Goal: Information Seeking & Learning: Compare options

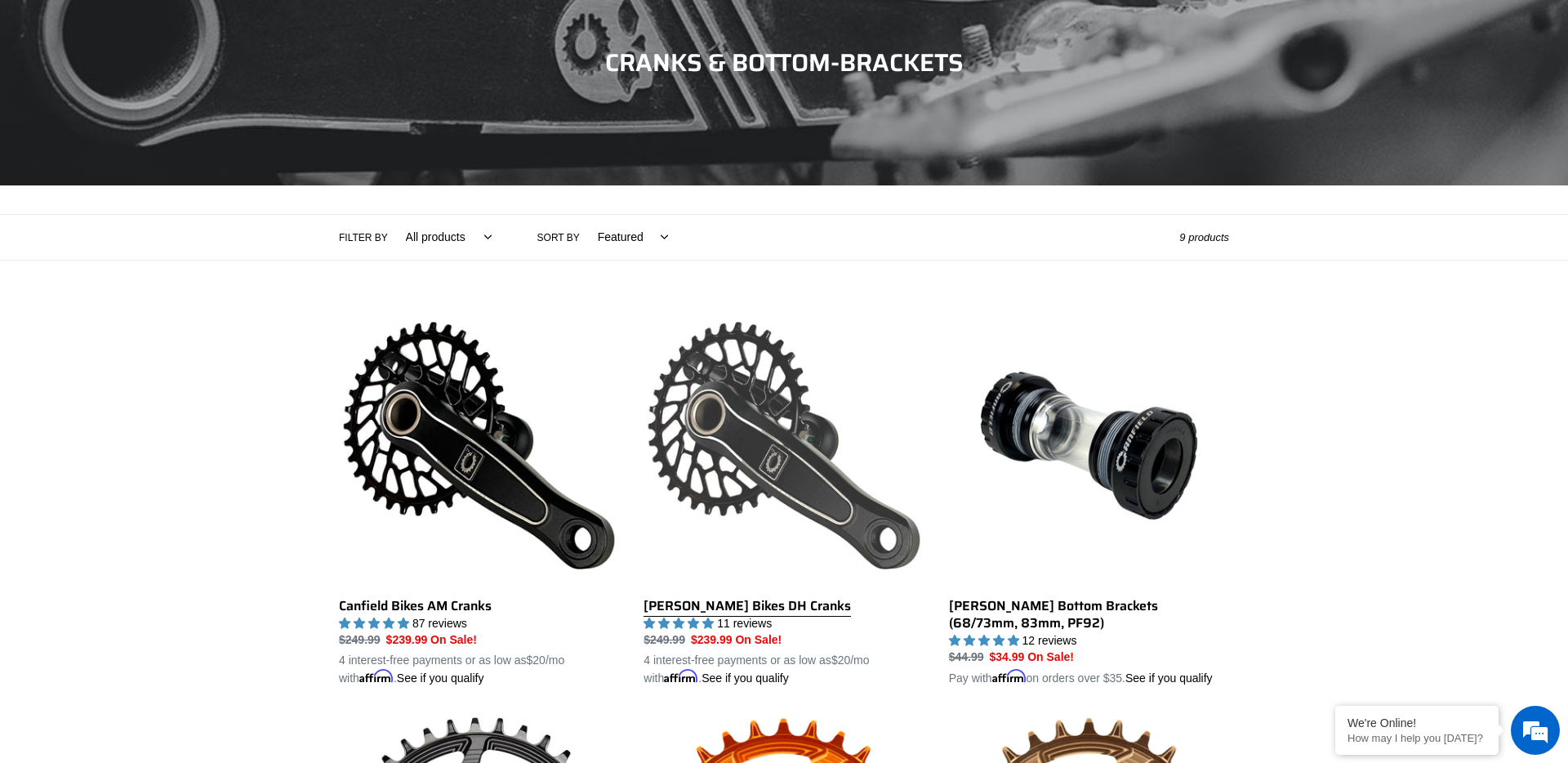
click at [752, 601] on link "[PERSON_NAME] Bikes DH Cranks" at bounding box center [784, 496] width 280 height 382
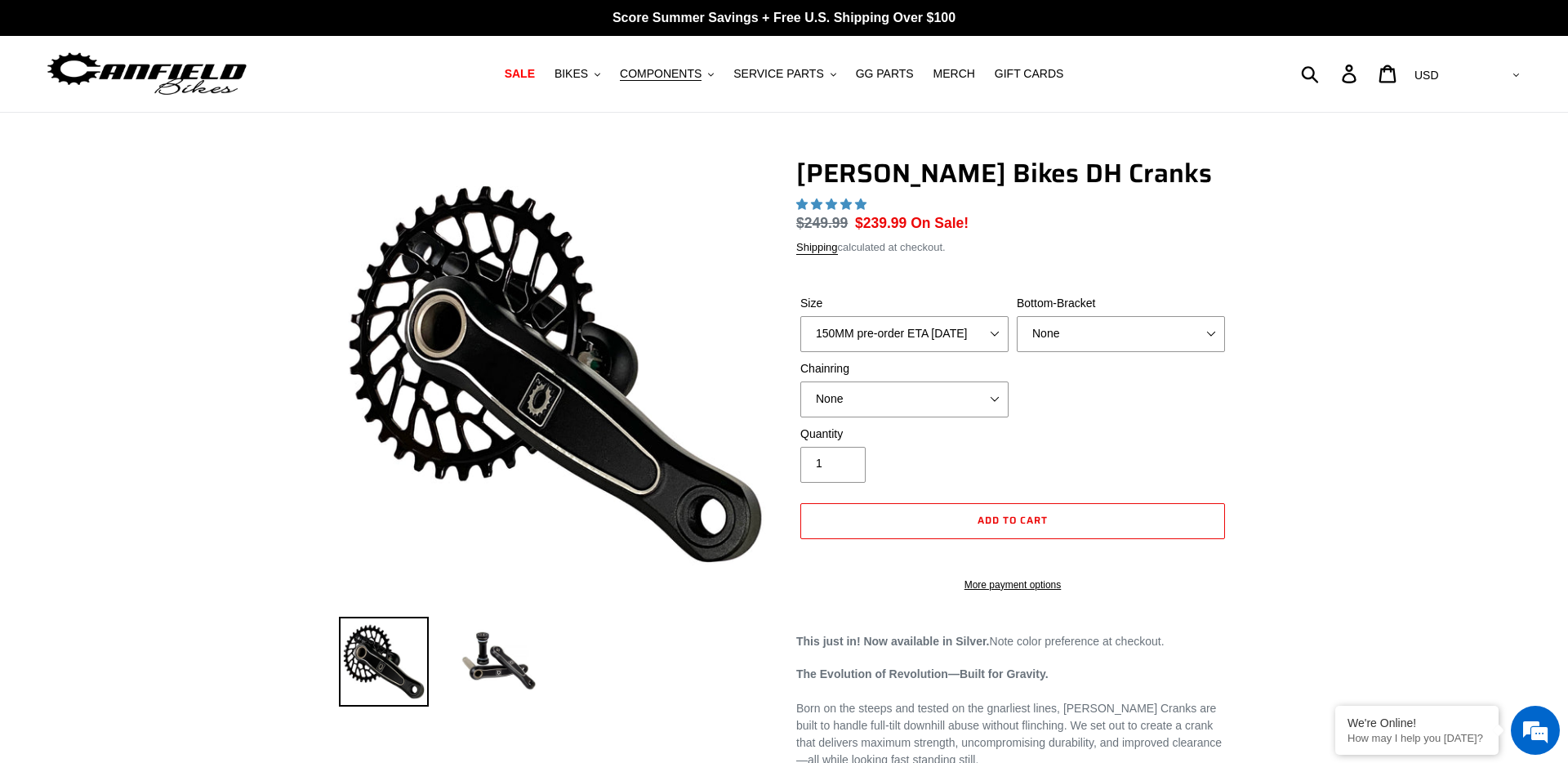
select select "highest-rating"
click at [936, 326] on select "150MM pre-order ETA 10/15/25 155MM pre-order ETA 10/15/25 160MM pre-order ETA 1…" at bounding box center [904, 332] width 208 height 36
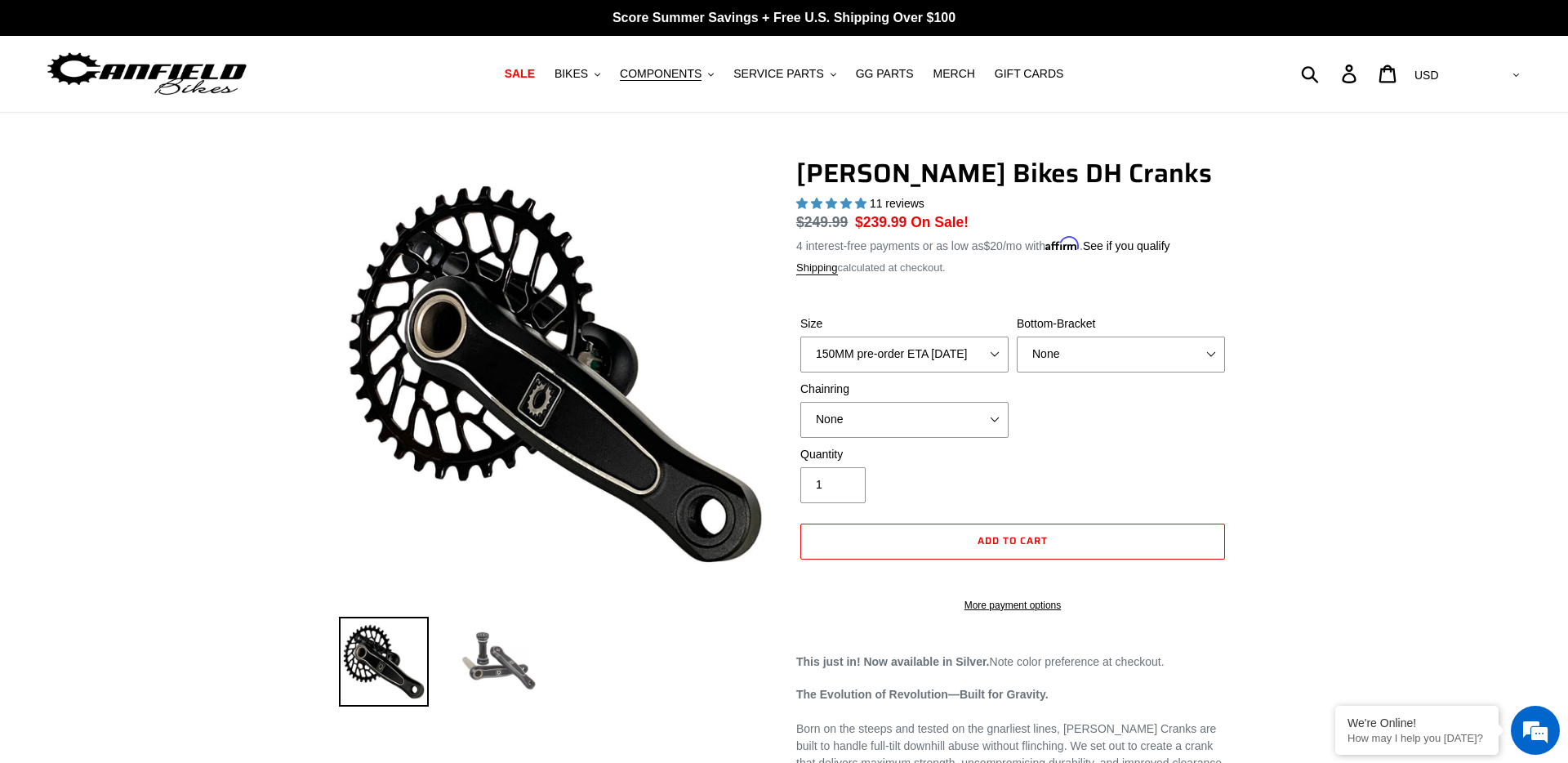
click at [537, 637] on img at bounding box center [498, 661] width 89 height 89
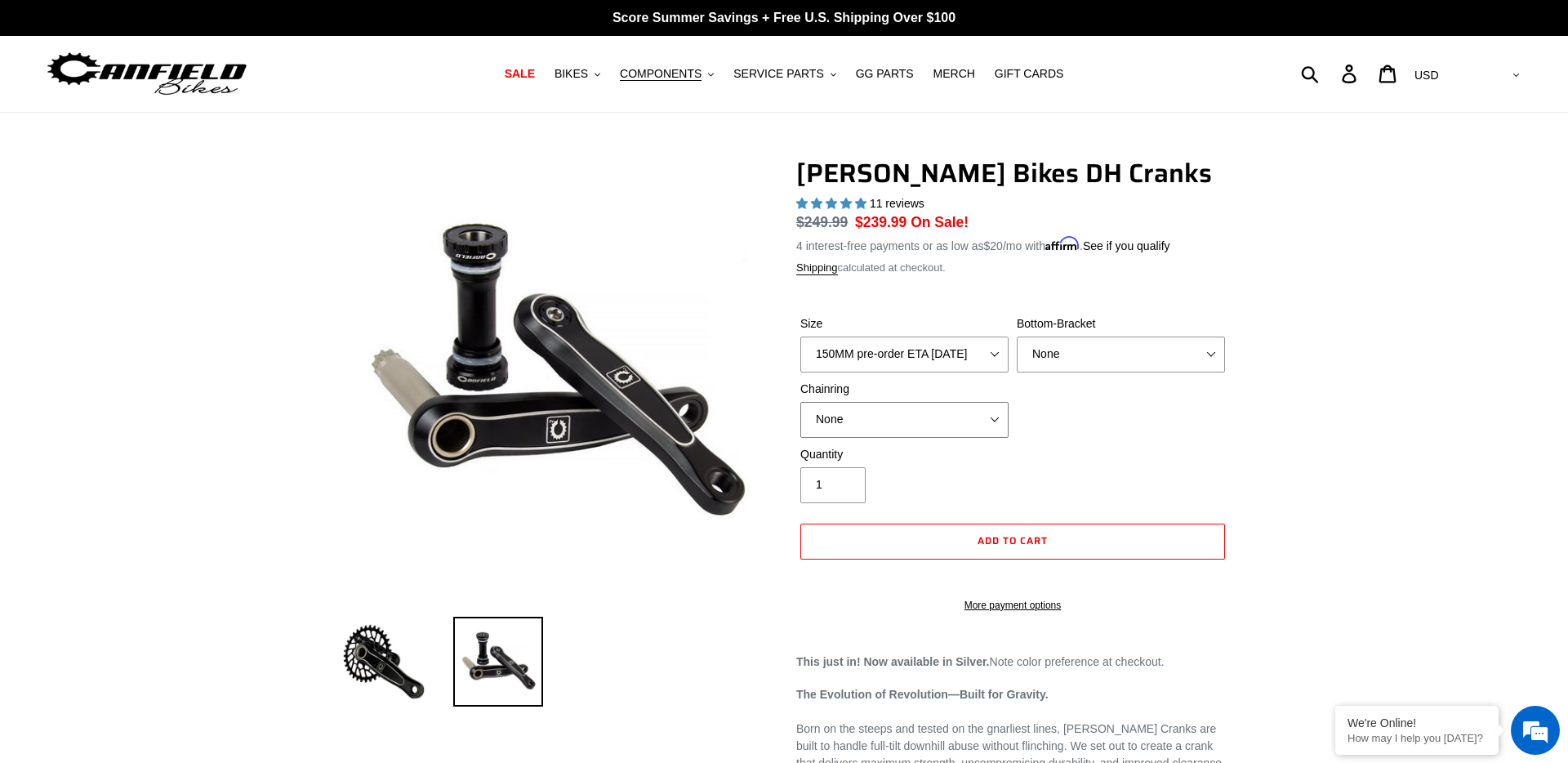
click at [946, 422] on select "None 34t Round" at bounding box center [904, 419] width 208 height 36
click at [800, 401] on select "None 34t Round" at bounding box center [904, 419] width 208 height 36
click at [896, 422] on select "None 34t Round" at bounding box center [904, 419] width 208 height 36
select select "None"
click at [800, 401] on select "None 34t Round" at bounding box center [904, 419] width 208 height 36
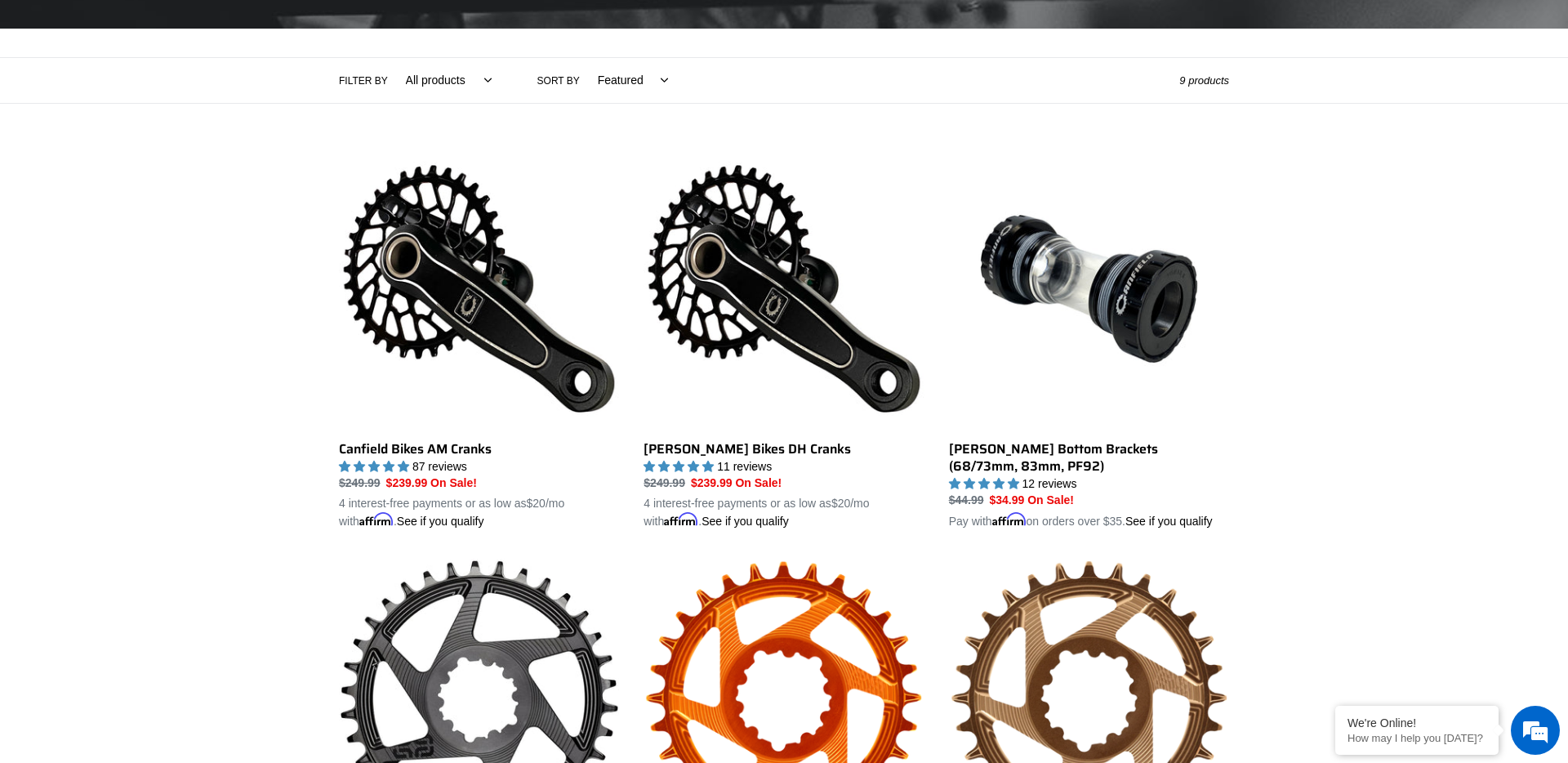
scroll to position [358, 0]
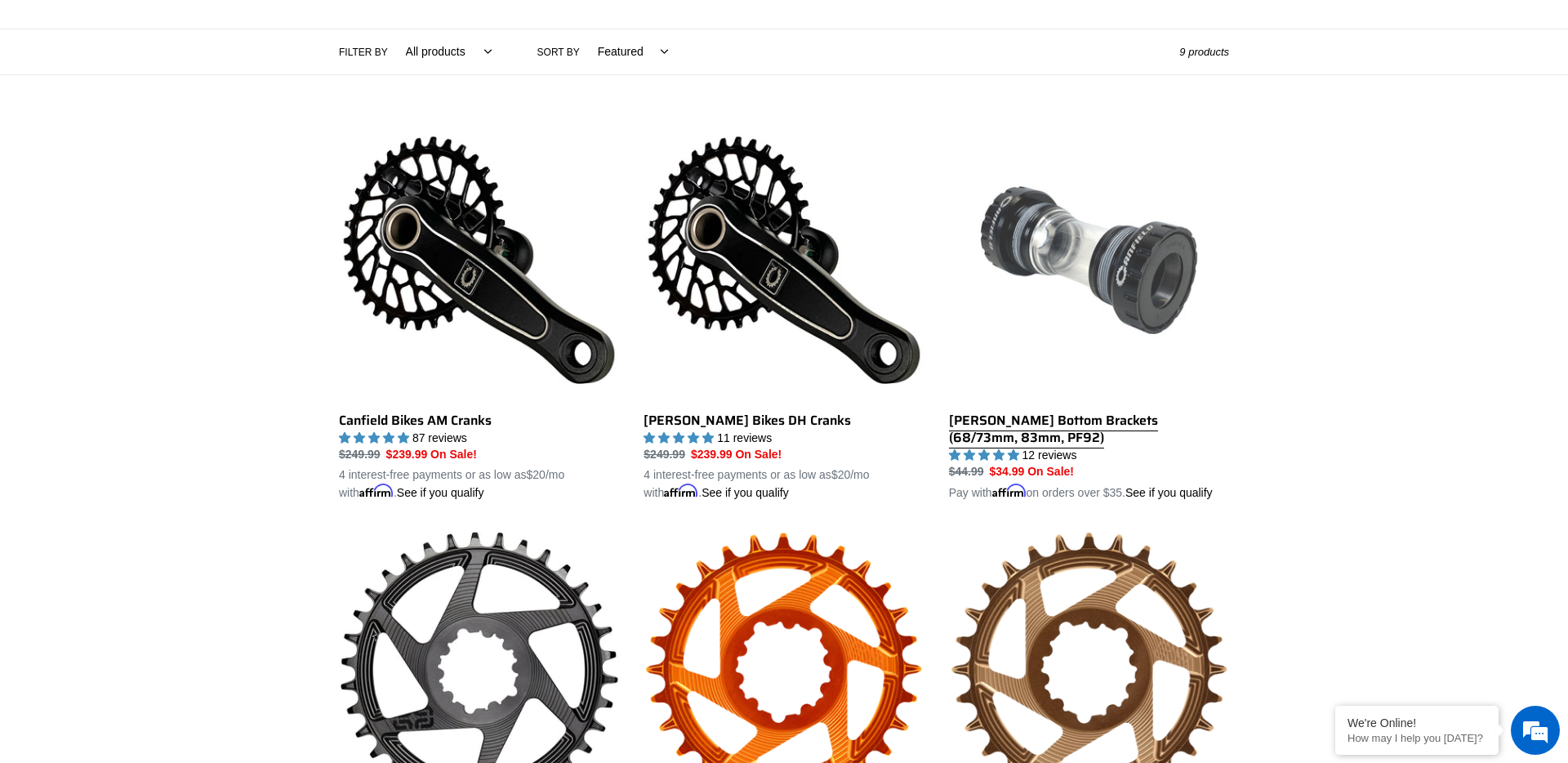
click at [1050, 415] on link "Canfield Bottom Brackets (68/73mm, 83mm, PF92)" at bounding box center [1089, 311] width 280 height 382
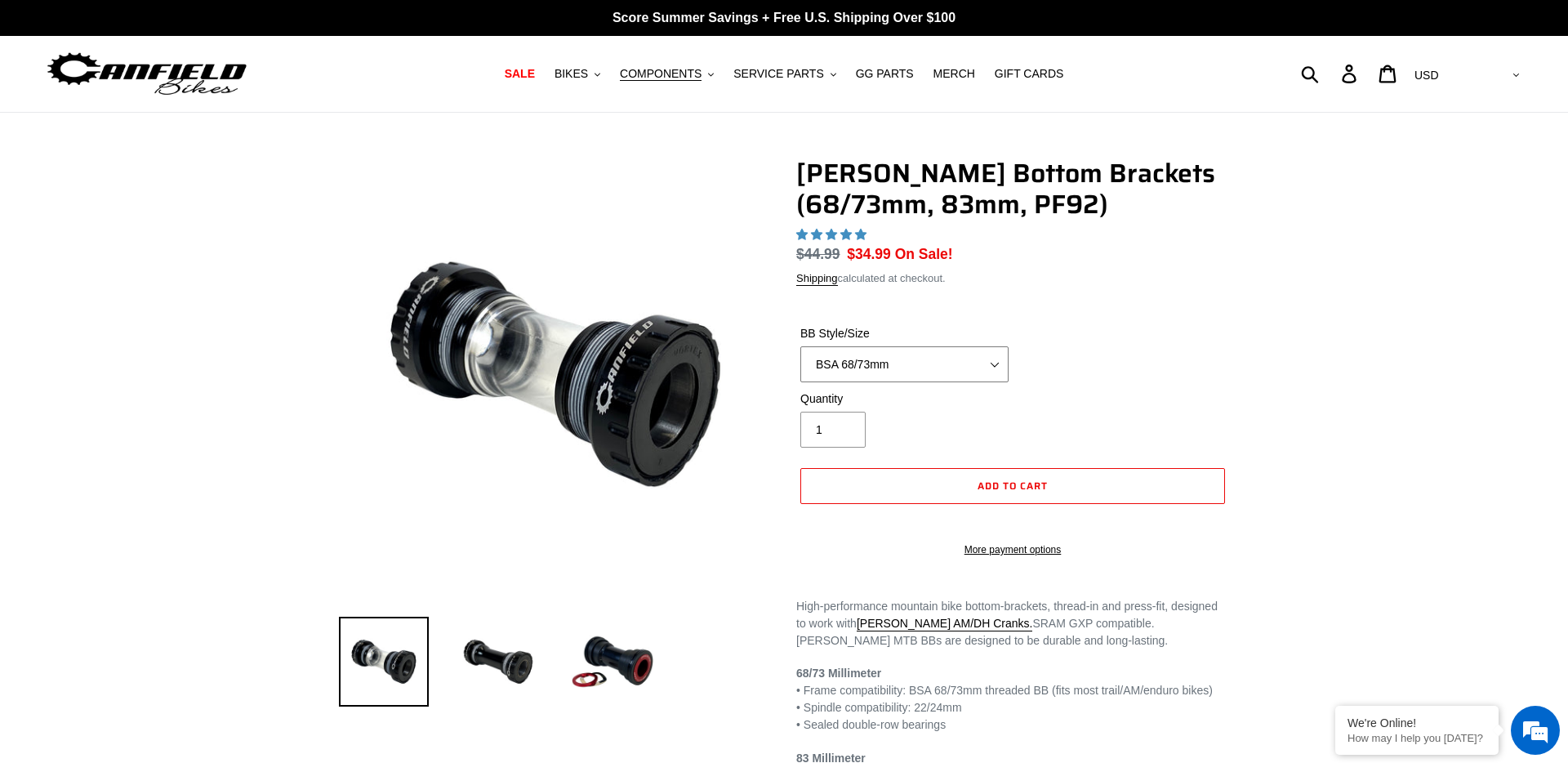
click at [942, 370] on select "BSA 68/73mm BSA 83mm PF92" at bounding box center [904, 364] width 208 height 36
select select "highest-rating"
click at [800, 367] on select "BSA 68/73mm BSA 83mm PF92" at bounding box center [904, 364] width 208 height 36
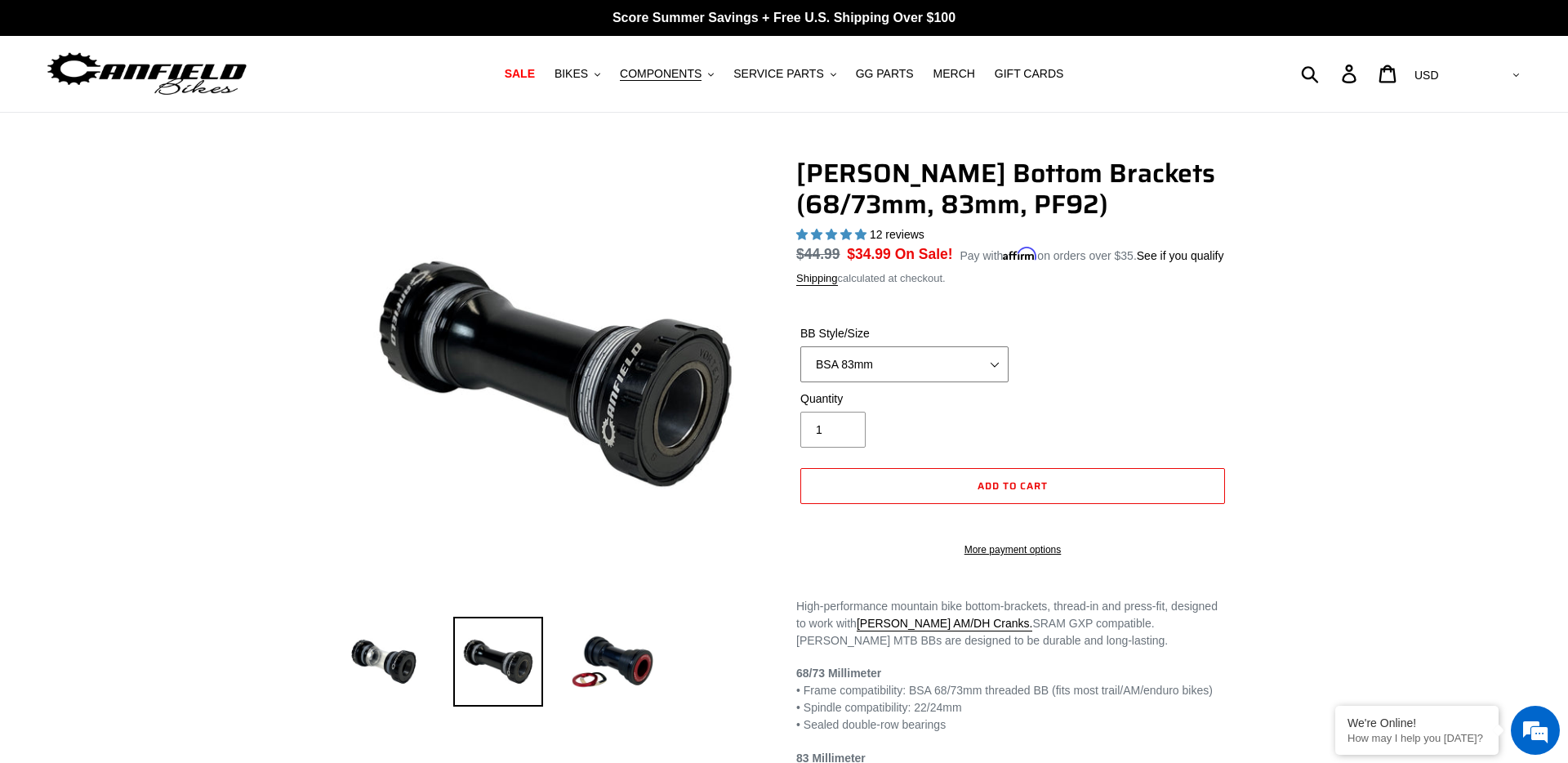
click at [921, 376] on select "BSA 68/73mm BSA 83mm PF92" at bounding box center [904, 364] width 208 height 36
click at [800, 367] on select "BSA 68/73mm BSA 83mm PF92" at bounding box center [904, 364] width 208 height 36
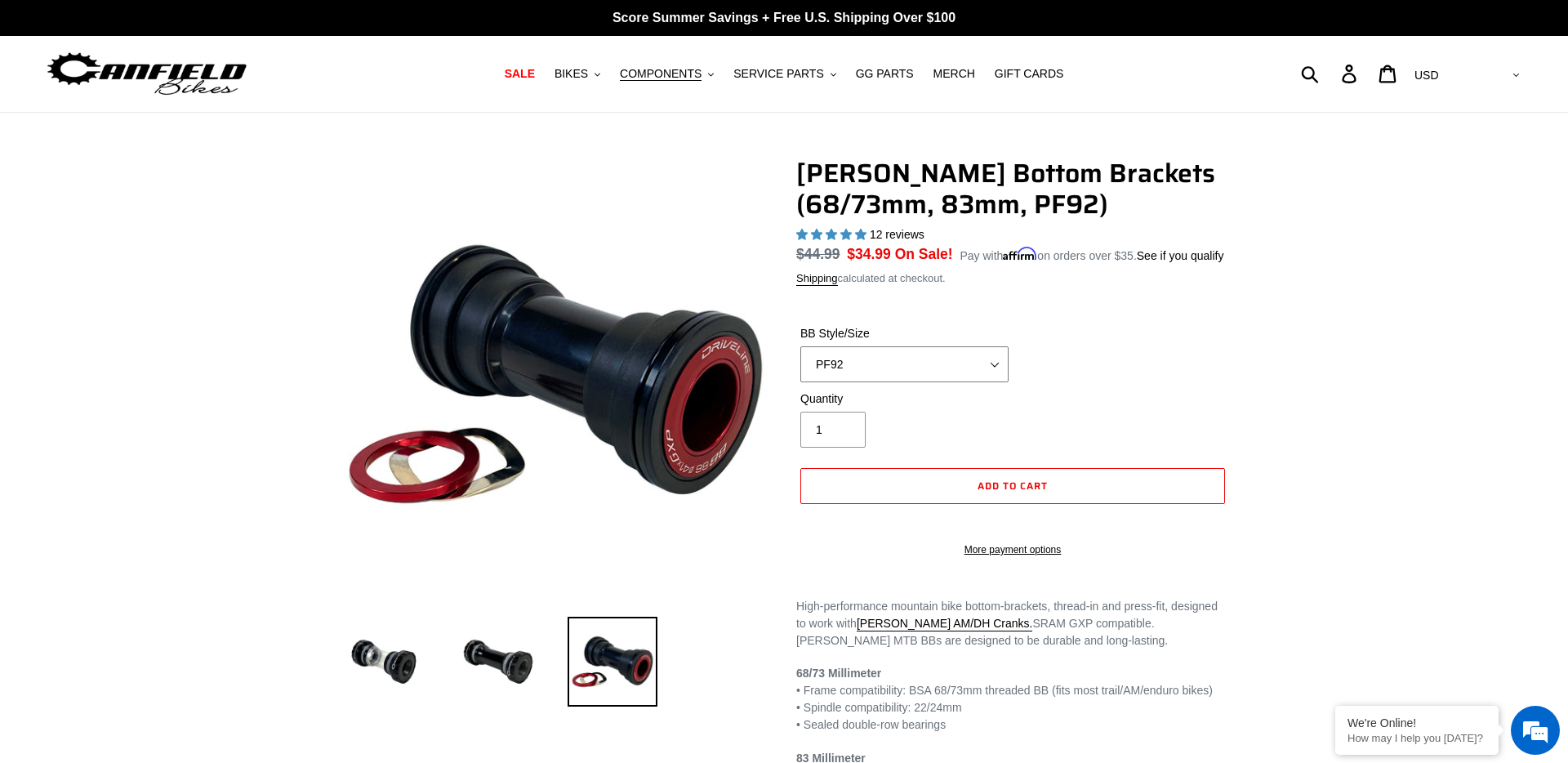
click at [883, 376] on select "BSA 68/73mm BSA 83mm PF92" at bounding box center [904, 364] width 208 height 36
click at [800, 367] on select "BSA 68/73mm BSA 83mm PF92" at bounding box center [904, 364] width 208 height 36
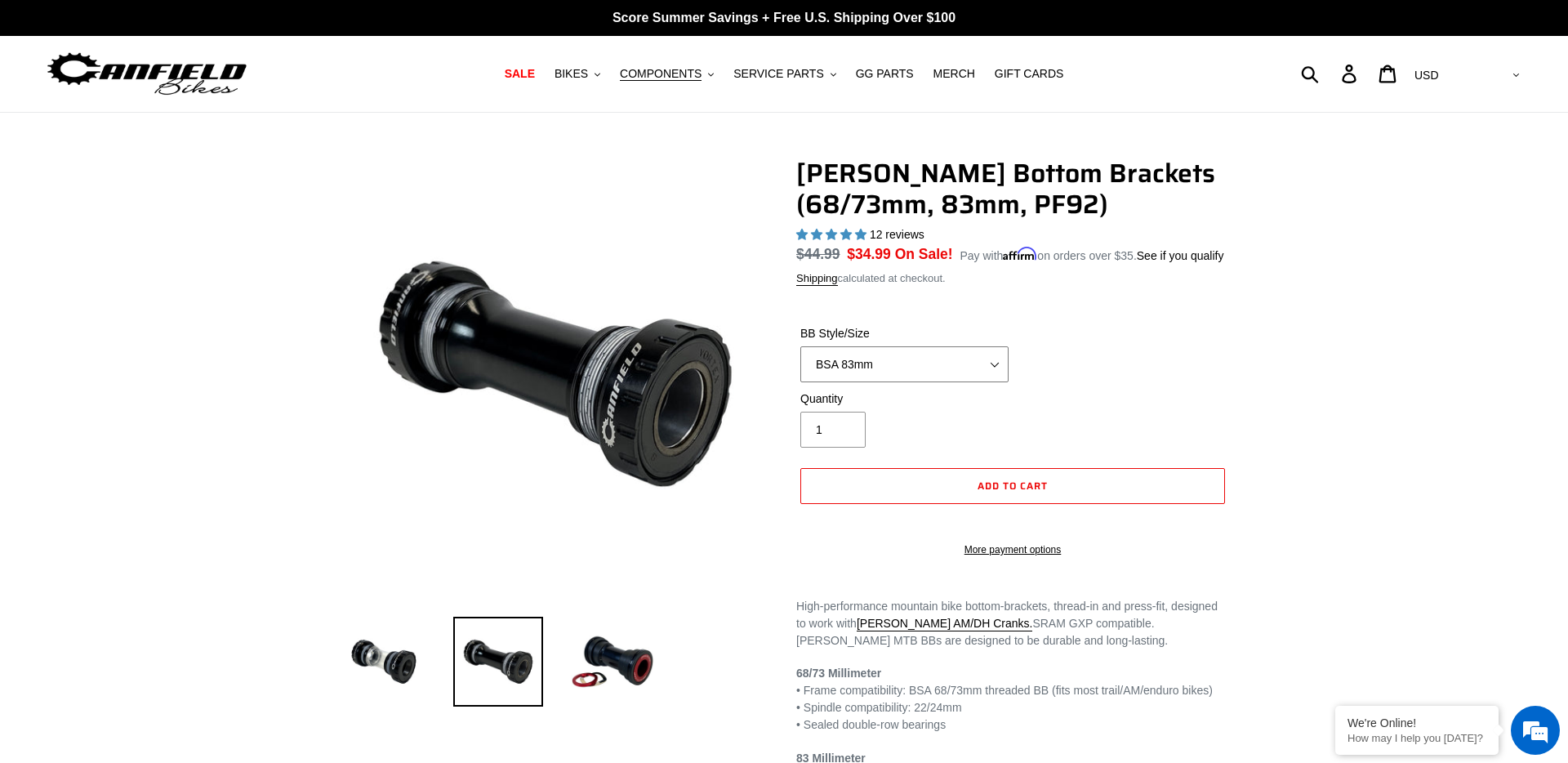
click at [914, 382] on select "BSA 68/73mm BSA 83mm PF92" at bounding box center [904, 364] width 208 height 36
select select "BSA 68/73mm"
click at [800, 367] on select "BSA 68/73mm BSA 83mm PF92" at bounding box center [904, 364] width 208 height 36
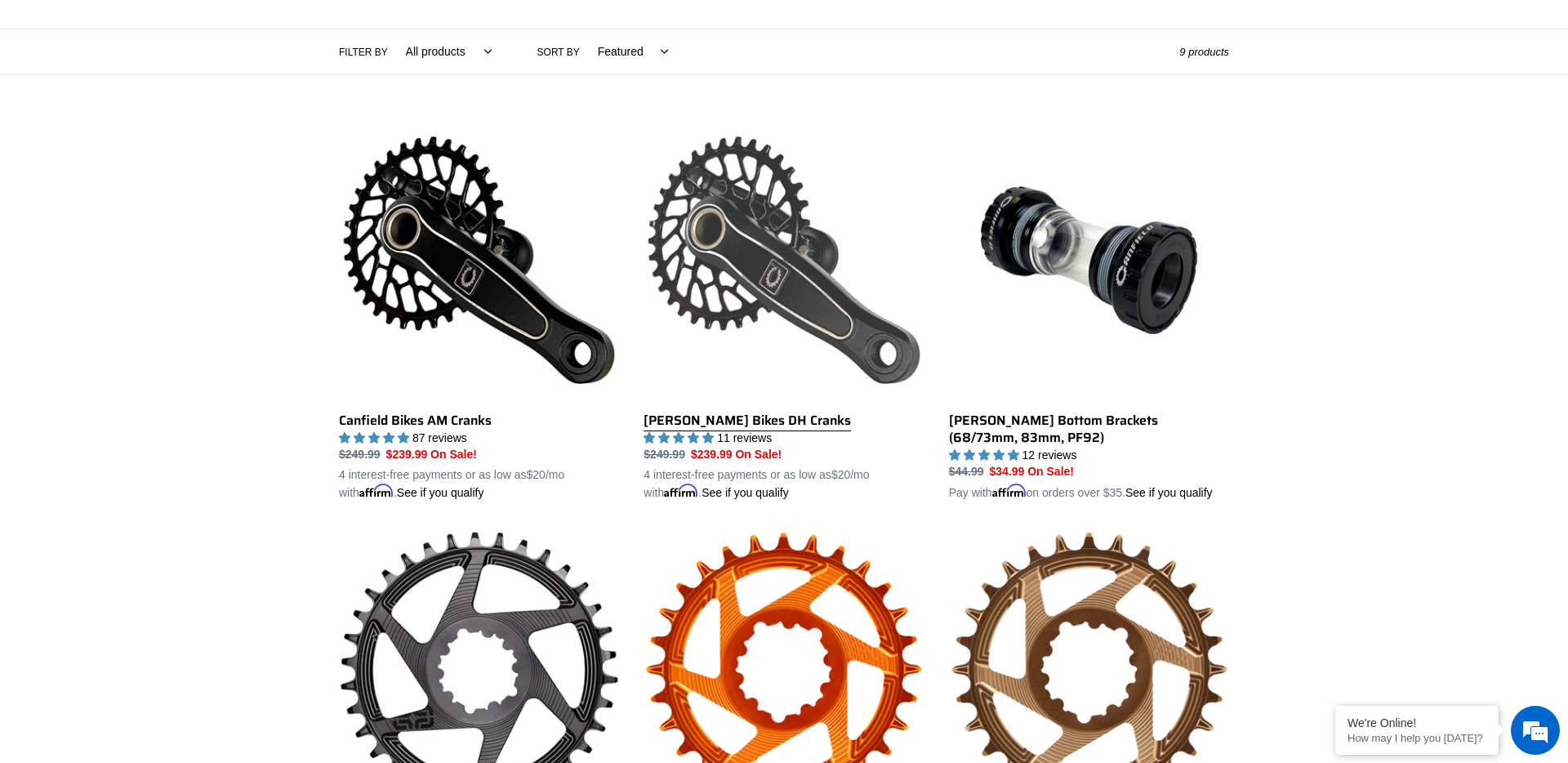
click at [766, 410] on link "[PERSON_NAME] Bikes DH Cranks" at bounding box center [784, 311] width 280 height 382
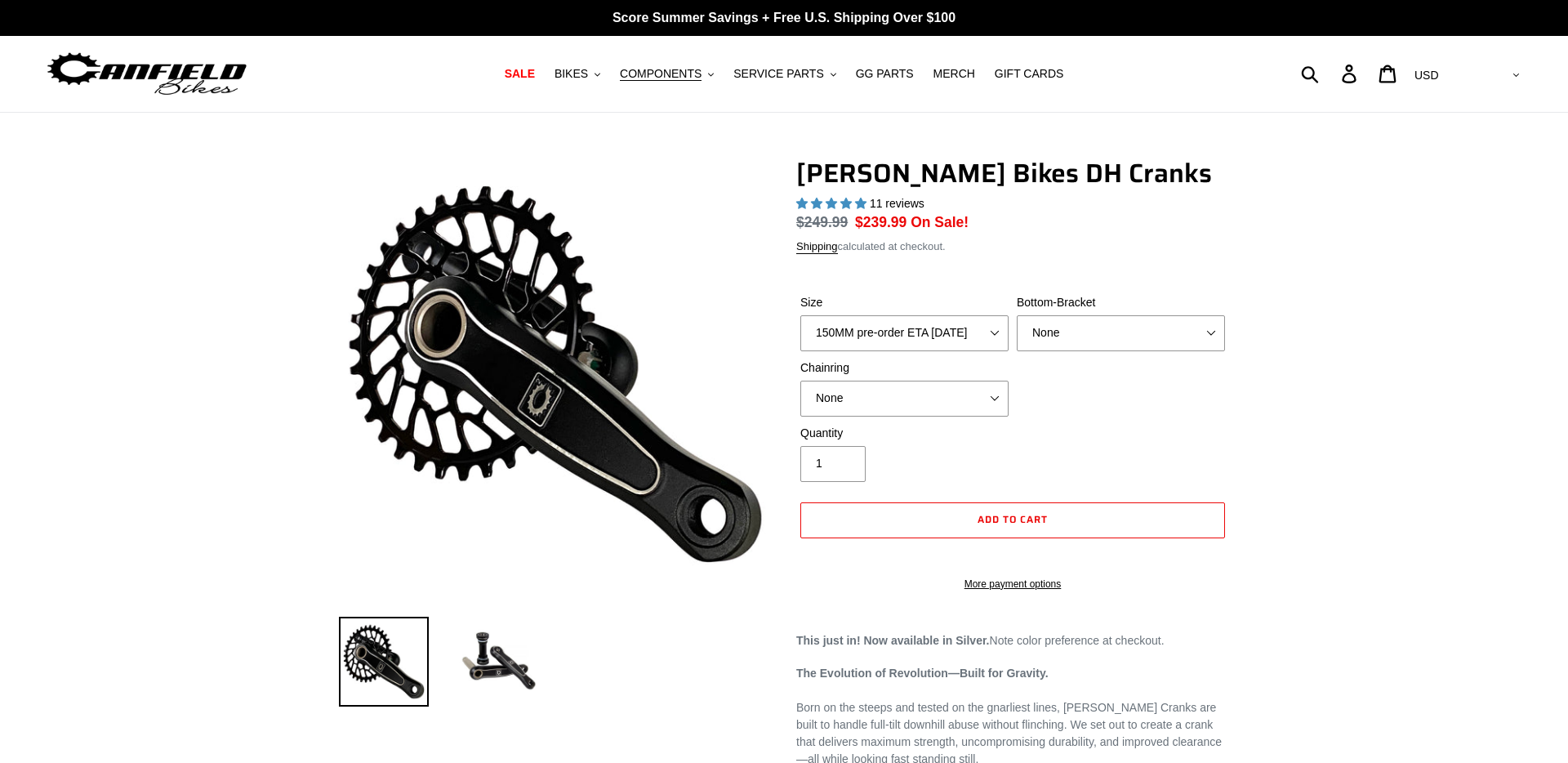
select select "highest-rating"
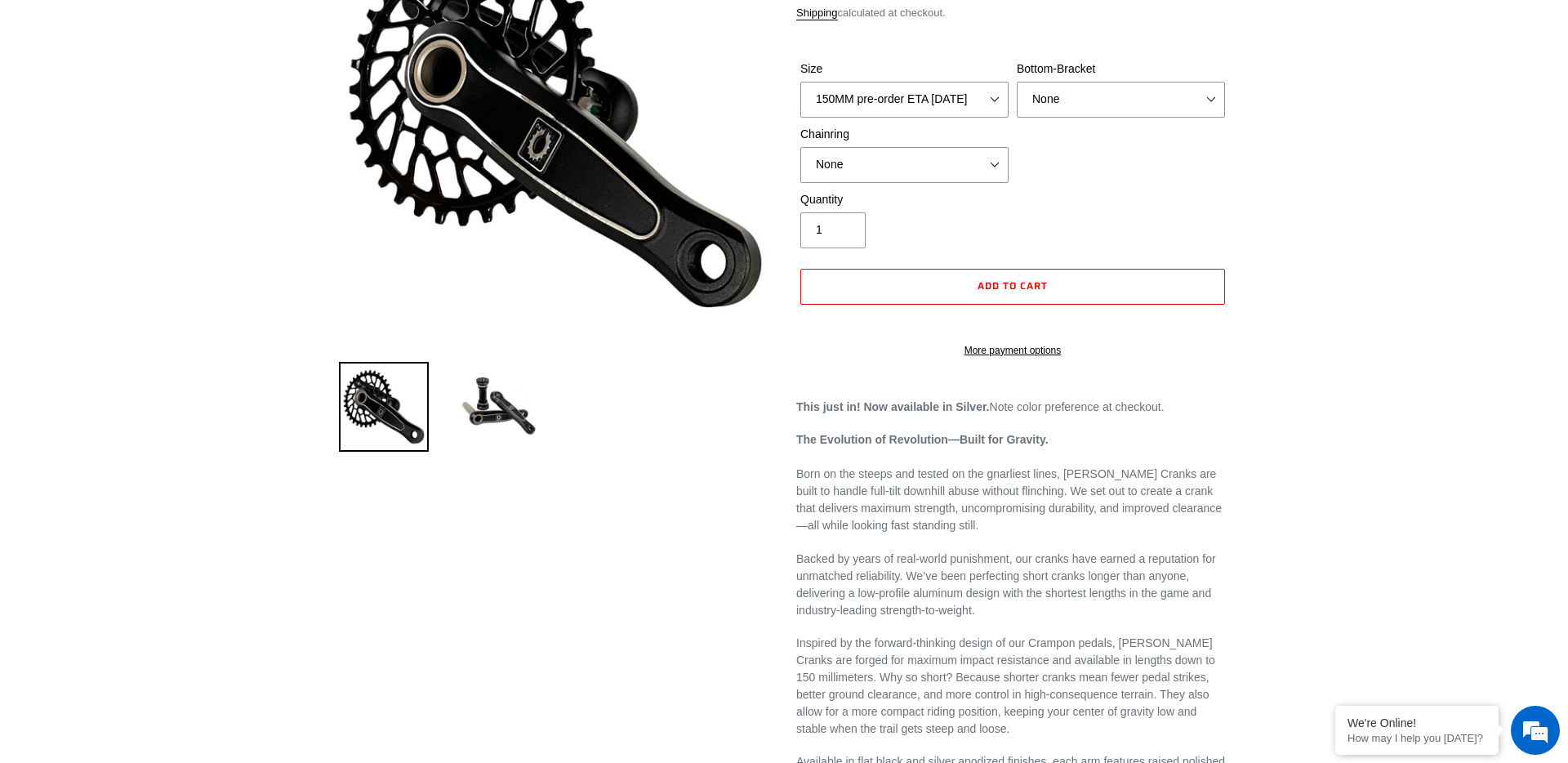
scroll to position [145, 0]
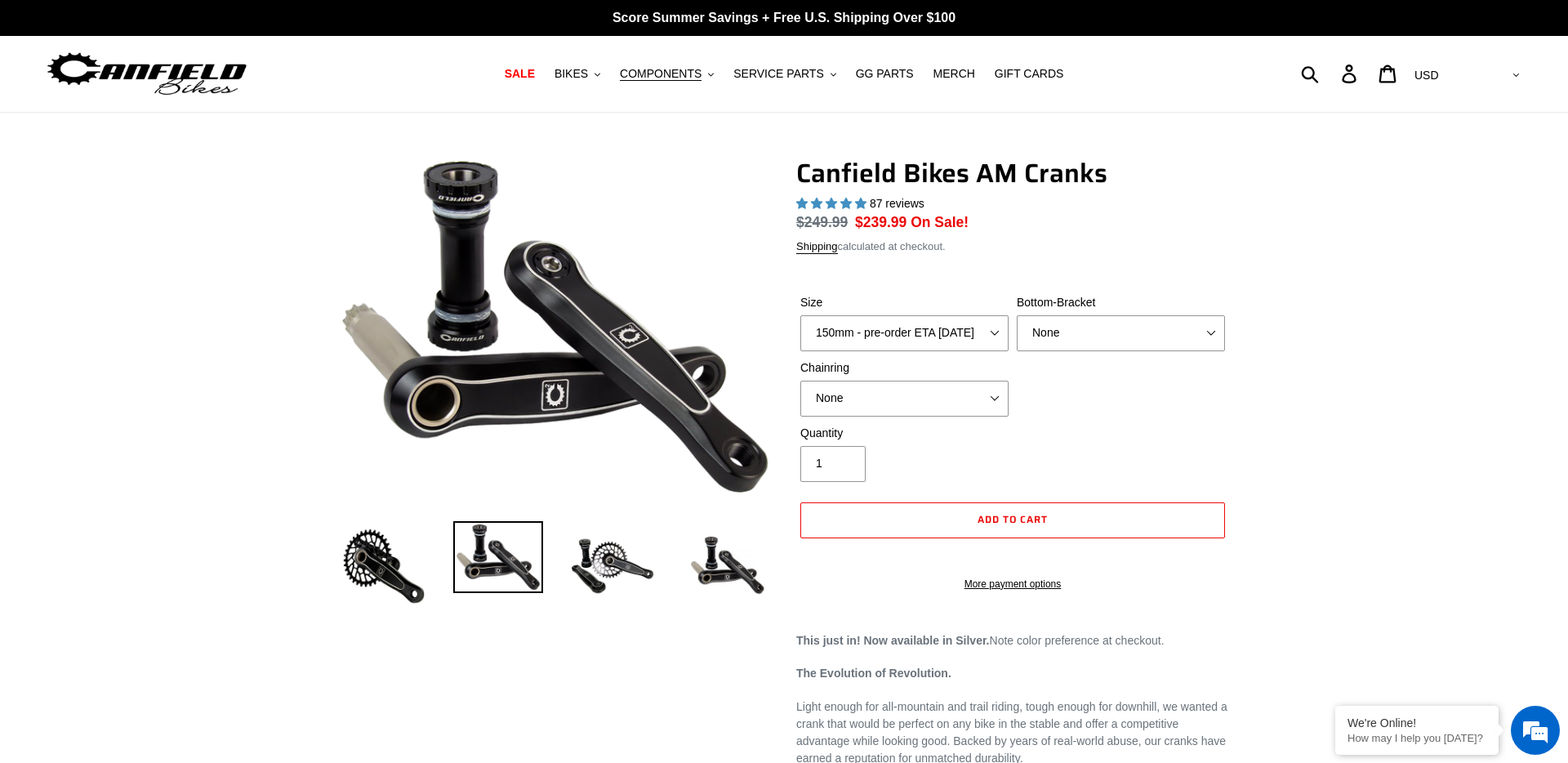
select select "highest-rating"
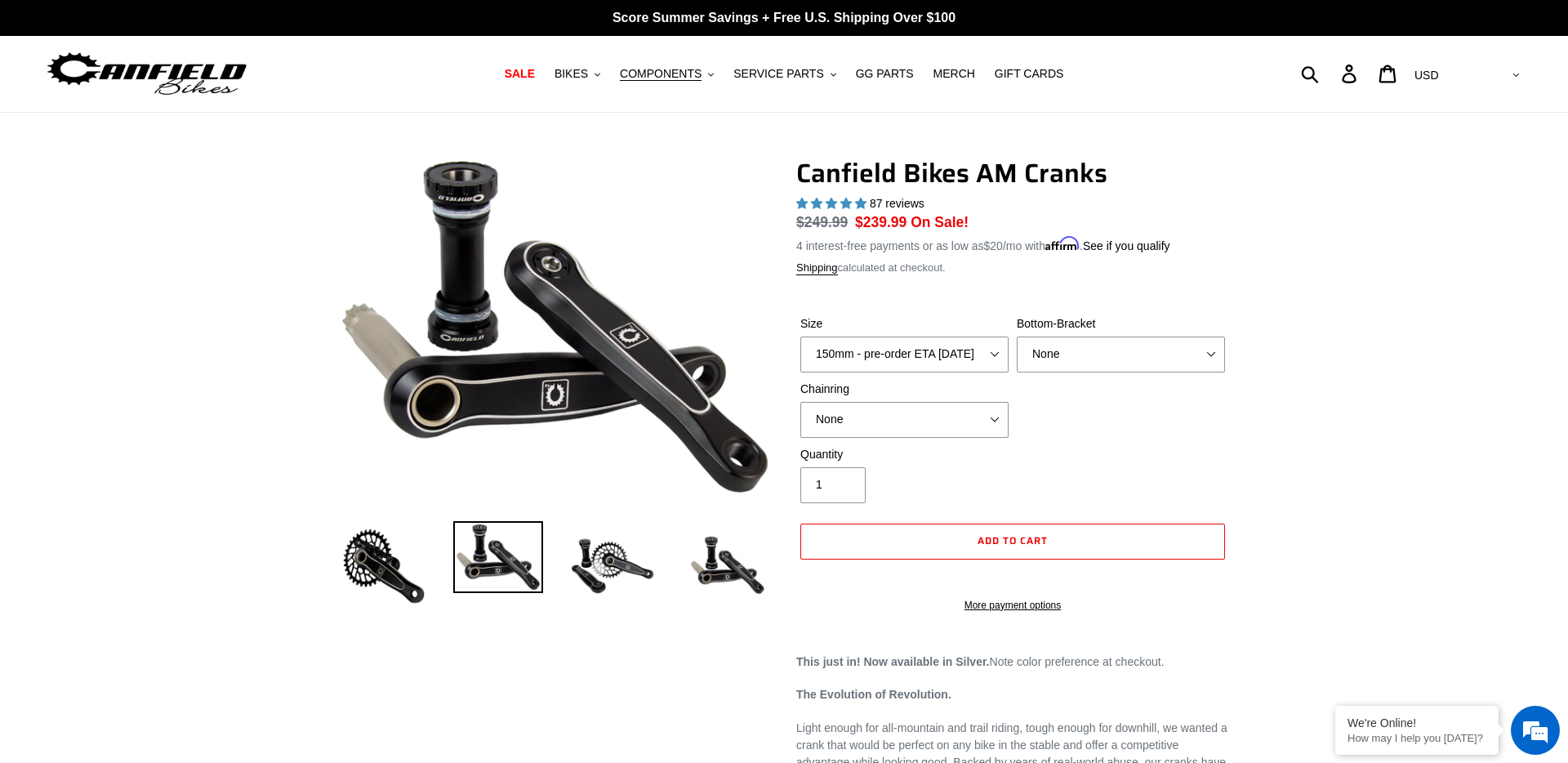
select select "160mm - pre-order ETA 10/15/25"
click at [800, 336] on select "150mm - pre-order ETA 10/15/25 155mm - pre-order ETA 10/15/25 160mm - pre-order…" at bounding box center [904, 354] width 208 height 36
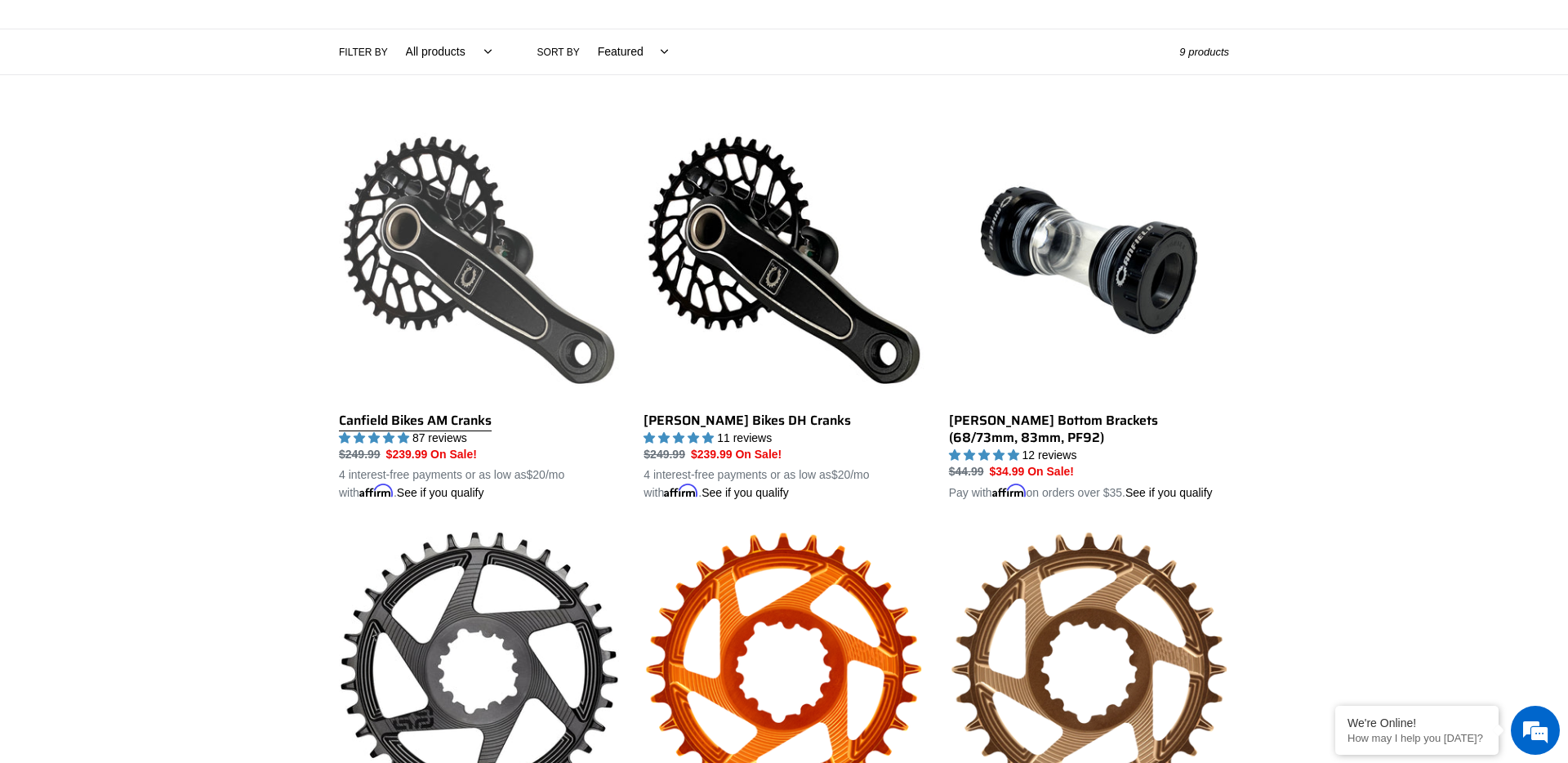
click at [467, 253] on link "Canfield Bikes AM Cranks" at bounding box center [479, 311] width 280 height 382
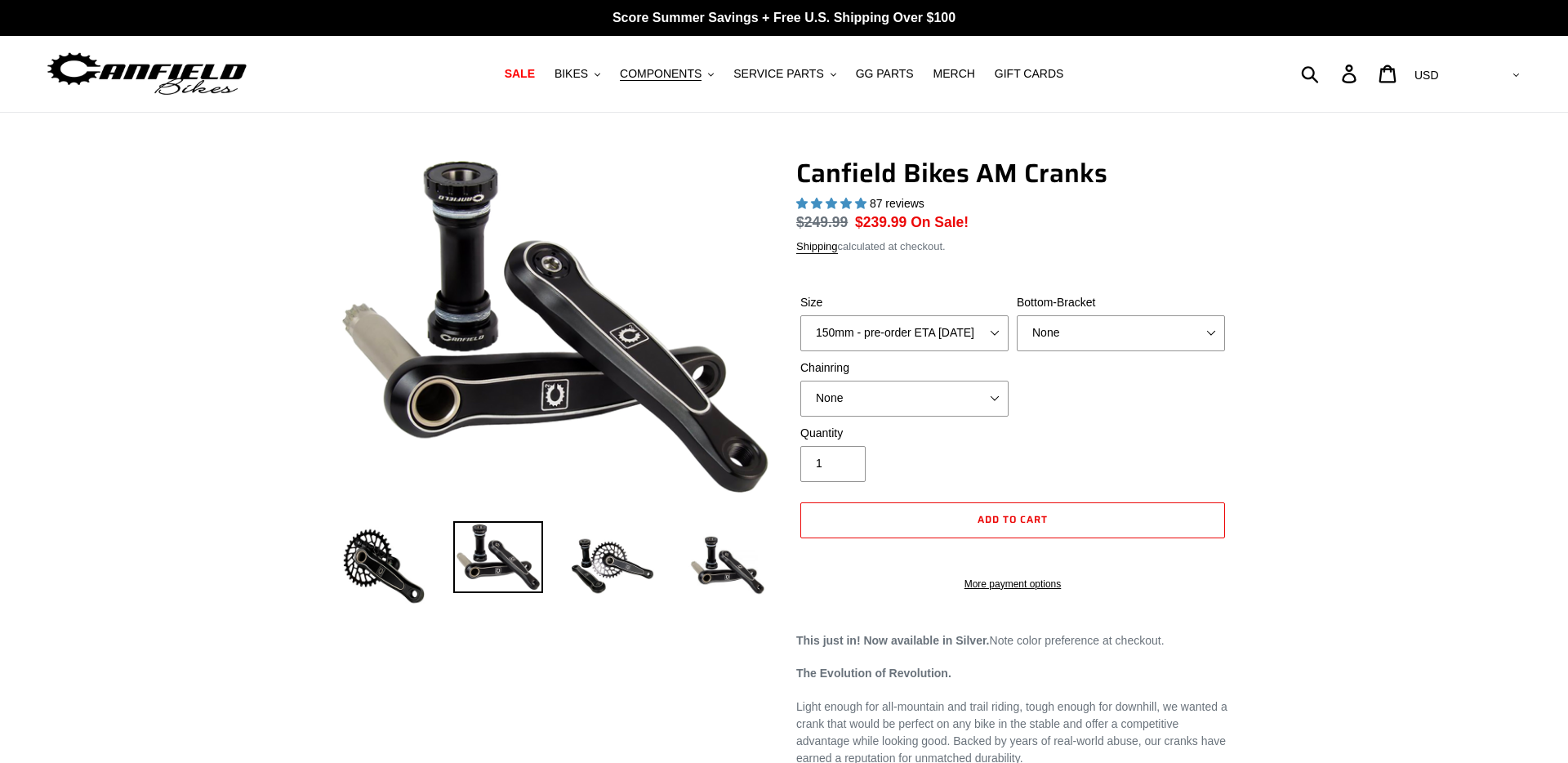
select select "highest-rating"
